Goal: Use online tool/utility: Use online tool/utility

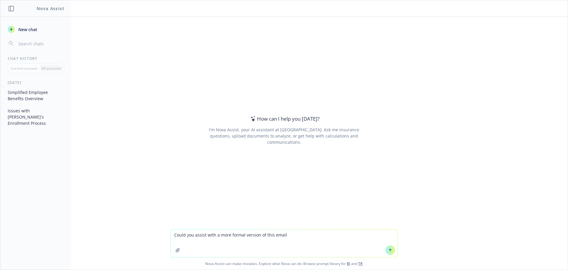
type textarea "Could you assist with a more formal version of this email:"
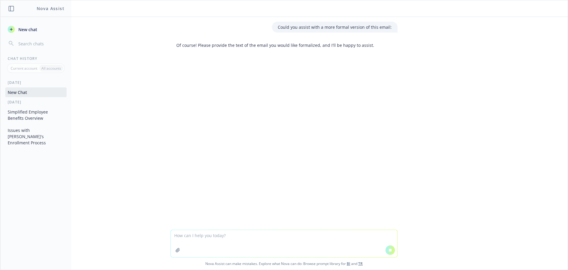
type textarea "Lorem, Ipsum do sit amet co Adipis elitseddo Eiusmo, tempor inc utlab etdol ma …"
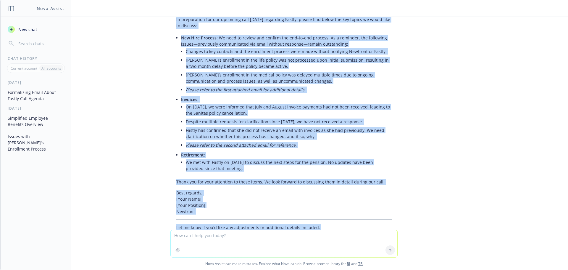
scroll to position [224, 0]
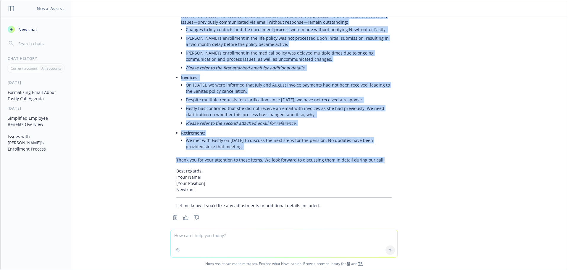
drag, startPoint x: 172, startPoint y: 40, endPoint x: 376, endPoint y: 154, distance: 233.9
click at [376, 154] on div "Certainly! Here is a more formal version of your email: Hello, In preparation f…" at bounding box center [284, 88] width 227 height 246
copy div "Lorem, Ip dolorsitame con adi elitsedd eius te Incidi utlaboree Dolore, magnaa …"
